Goal: Transaction & Acquisition: Purchase product/service

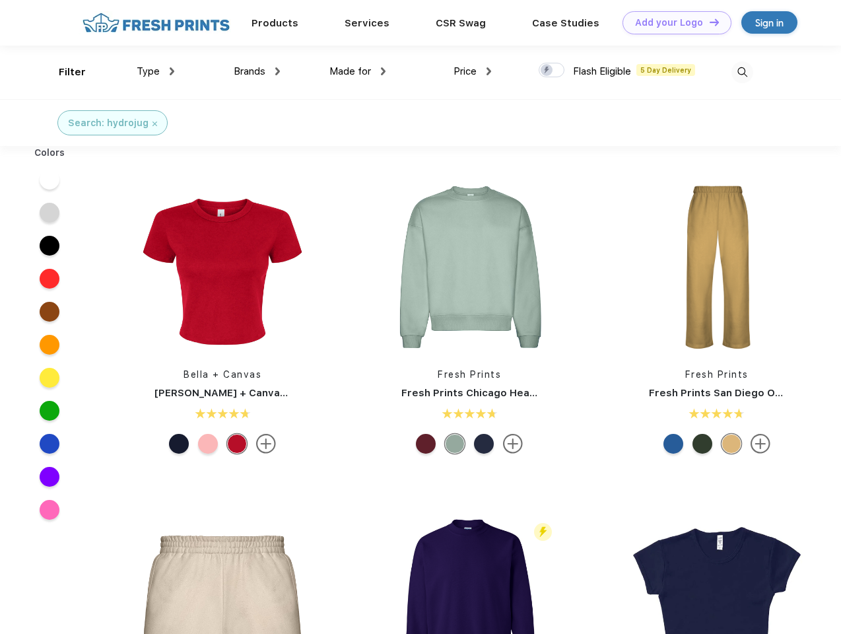
scroll to position [1, 0]
click at [672, 22] on link "Add your Logo Design Tool" at bounding box center [677, 22] width 109 height 23
click at [0, 0] on div "Design Tool" at bounding box center [0, 0] width 0 height 0
click at [709, 22] on link "Add your Logo Design Tool" at bounding box center [677, 22] width 109 height 23
click at [63, 72] on div "Filter" at bounding box center [72, 72] width 27 height 15
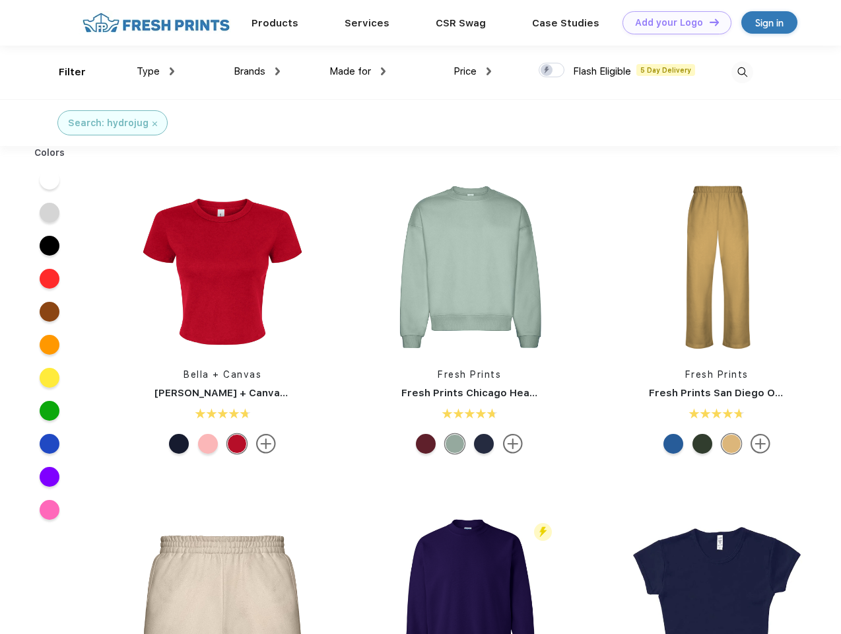
click at [156, 71] on span "Type" at bounding box center [148, 71] width 23 height 12
click at [257, 71] on span "Brands" at bounding box center [250, 71] width 32 height 12
click at [358, 71] on span "Made for" at bounding box center [350, 71] width 42 height 12
click at [473, 71] on span "Price" at bounding box center [465, 71] width 23 height 12
click at [552, 71] on div at bounding box center [552, 70] width 26 height 15
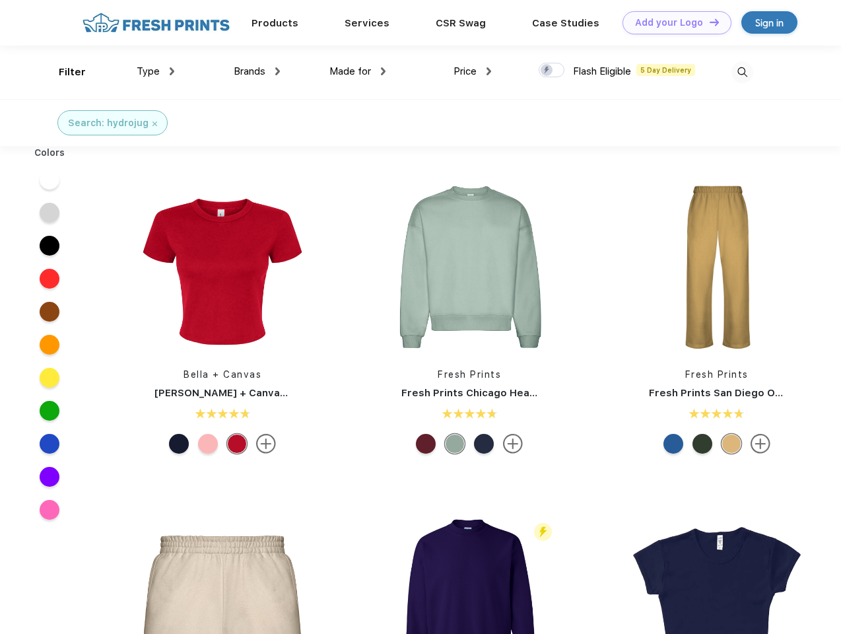
click at [547, 71] on input "checkbox" at bounding box center [543, 66] width 9 height 9
click at [742, 72] on img at bounding box center [743, 72] width 22 height 22
